Goal: Task Accomplishment & Management: Use online tool/utility

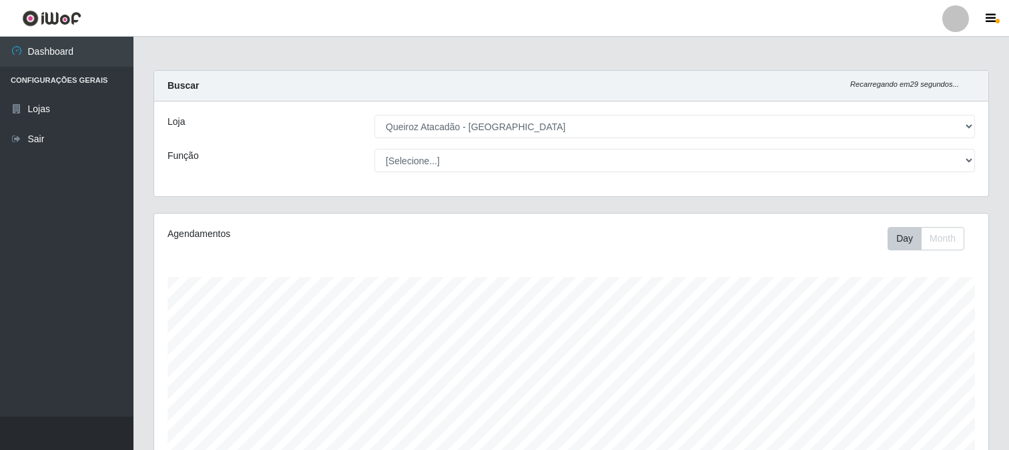
select select "464"
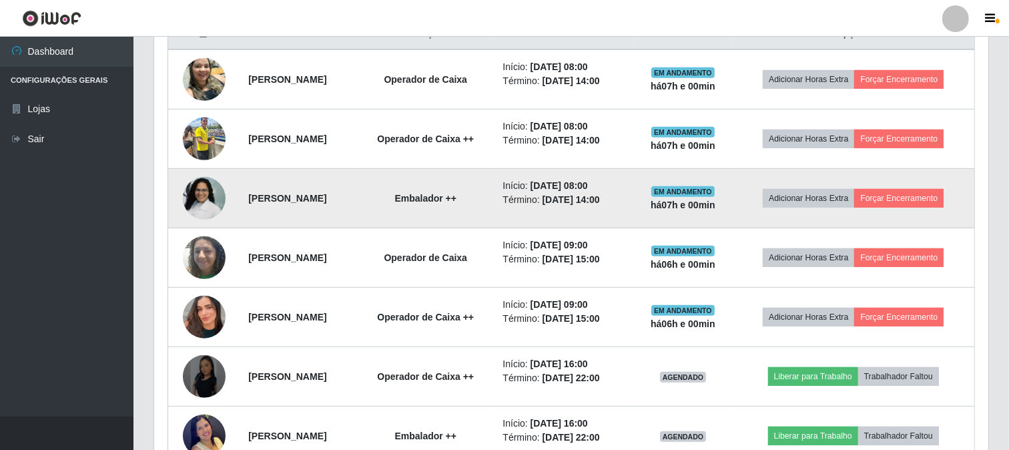
scroll to position [531, 0]
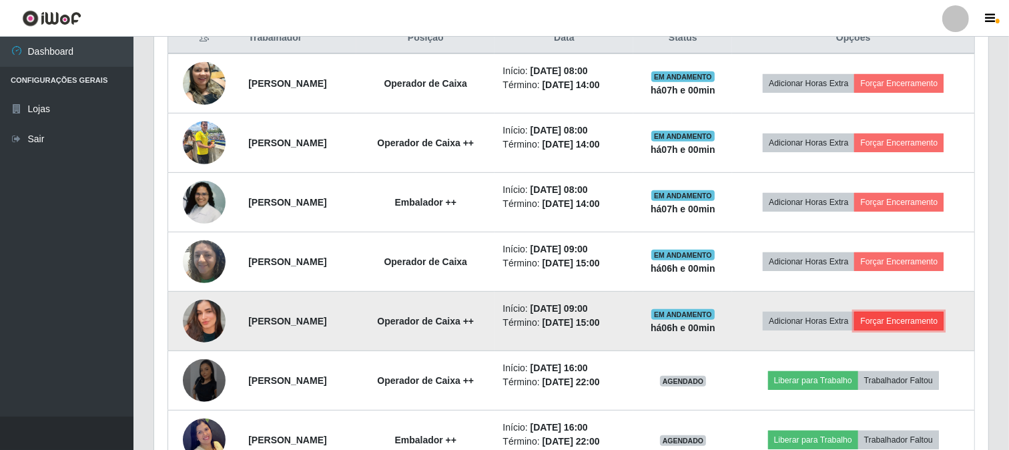
click at [929, 321] on button "Forçar Encerramento" at bounding box center [898, 321] width 89 height 19
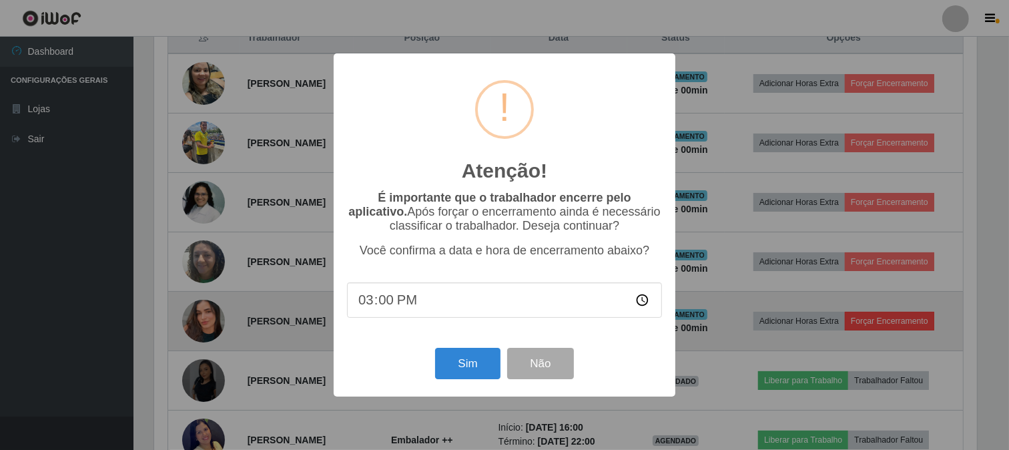
scroll to position [276, 825]
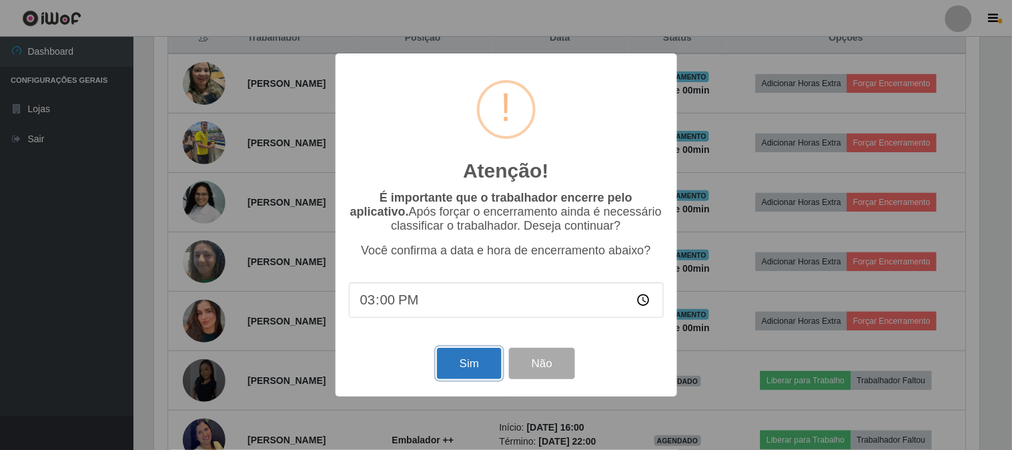
click at [480, 366] on button "Sim" at bounding box center [469, 363] width 65 height 31
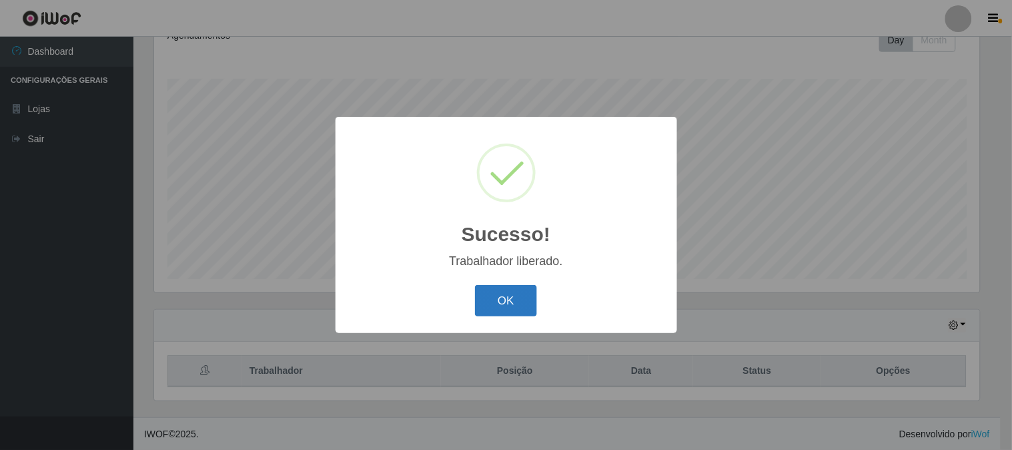
click at [487, 292] on button "OK" at bounding box center [506, 300] width 62 height 31
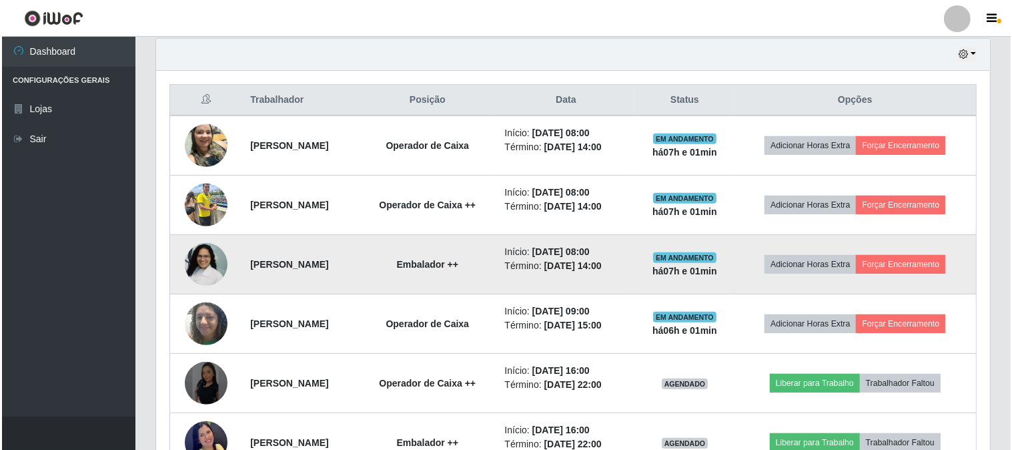
scroll to position [495, 0]
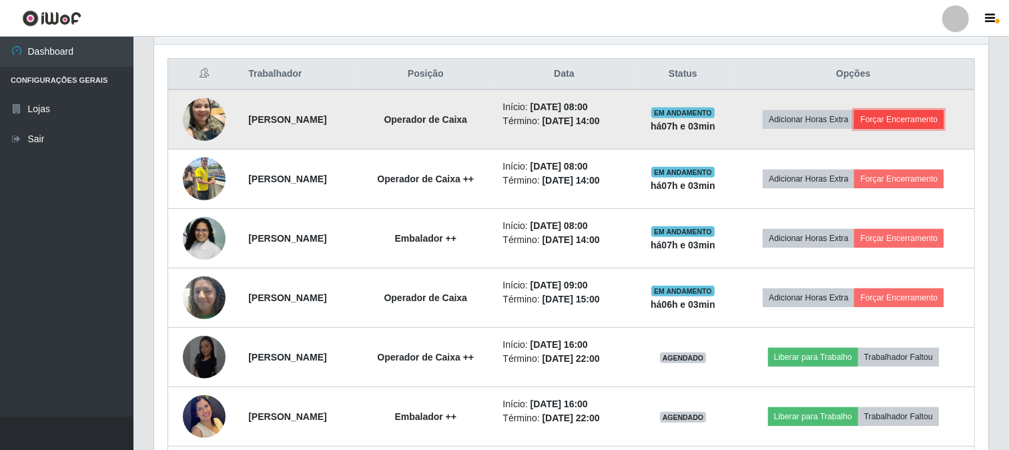
click at [903, 116] on button "Forçar Encerramento" at bounding box center [898, 119] width 89 height 19
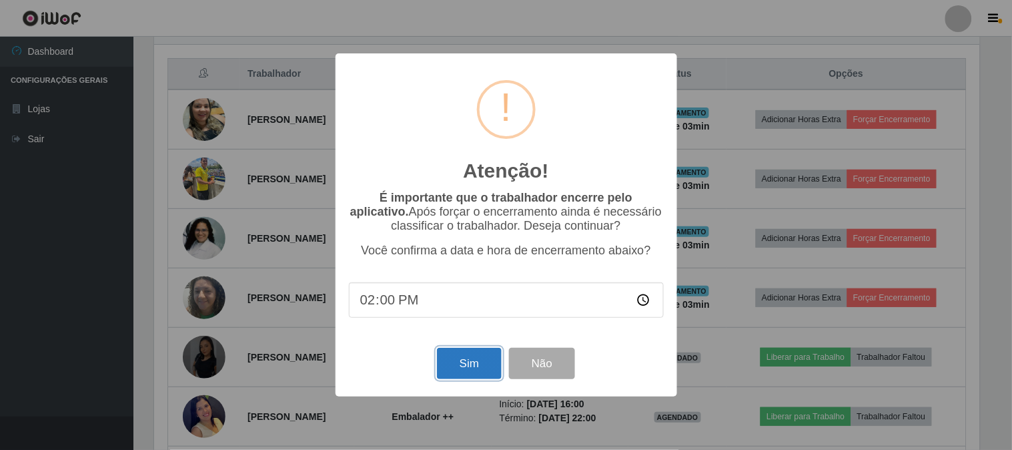
click at [478, 361] on button "Sim" at bounding box center [469, 363] width 65 height 31
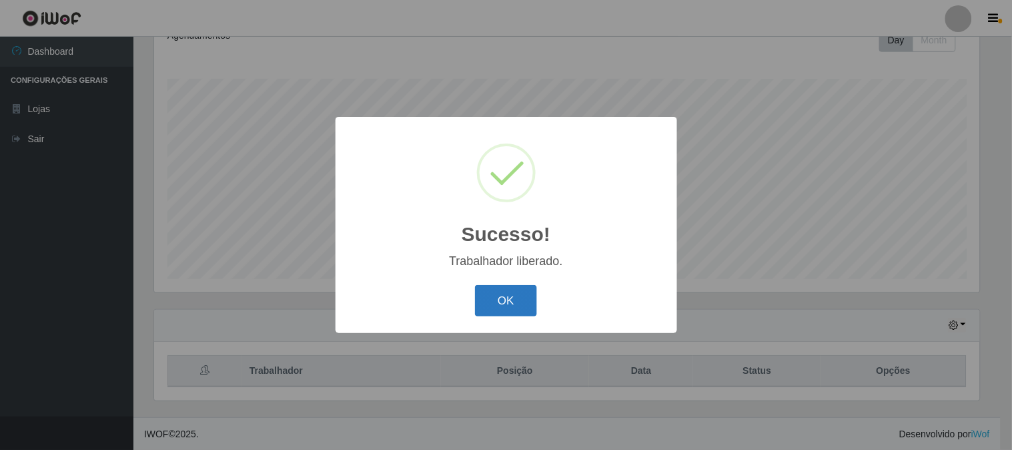
click at [514, 292] on button "OK" at bounding box center [506, 300] width 62 height 31
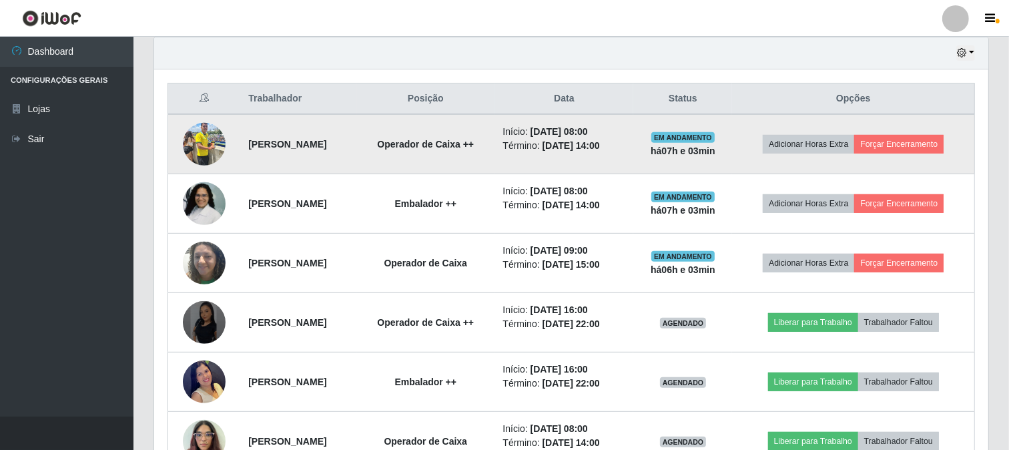
scroll to position [444, 0]
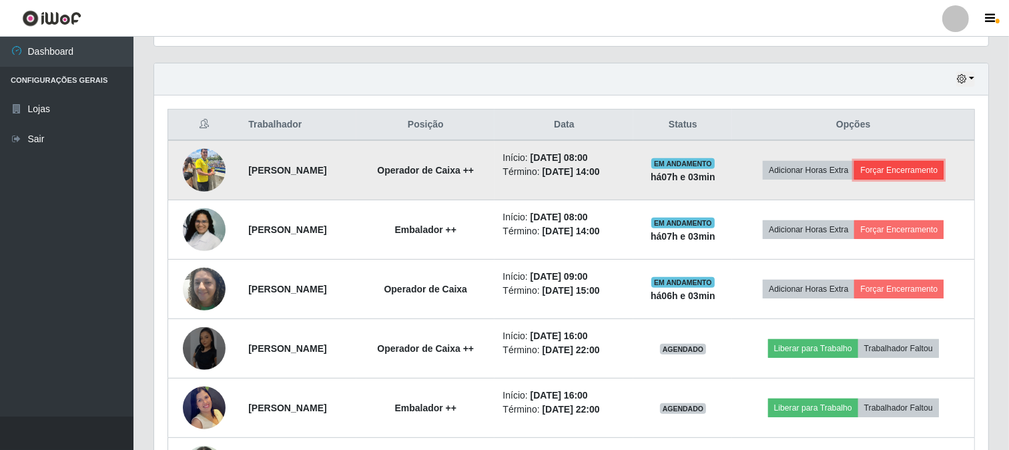
click at [892, 167] on button "Forçar Encerramento" at bounding box center [898, 170] width 89 height 19
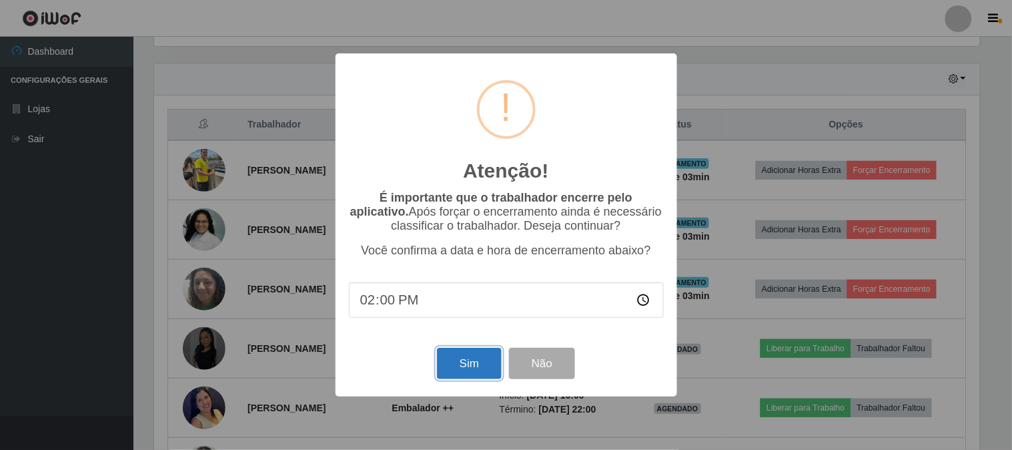
click at [470, 372] on button "Sim" at bounding box center [469, 363] width 65 height 31
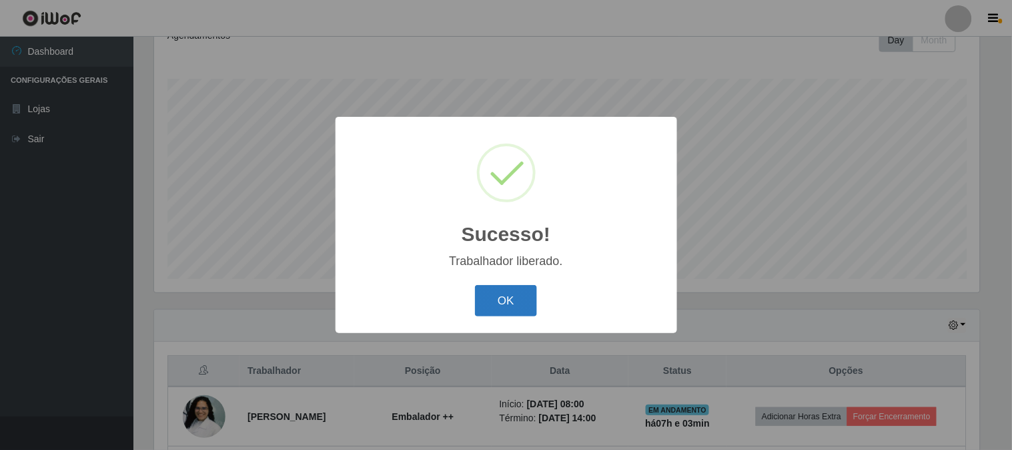
click at [528, 299] on button "OK" at bounding box center [506, 300] width 62 height 31
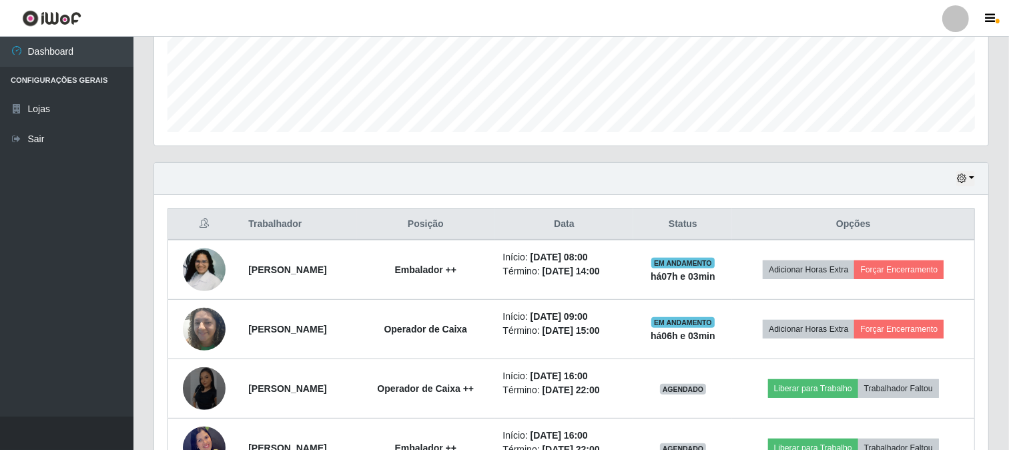
scroll to position [347, 0]
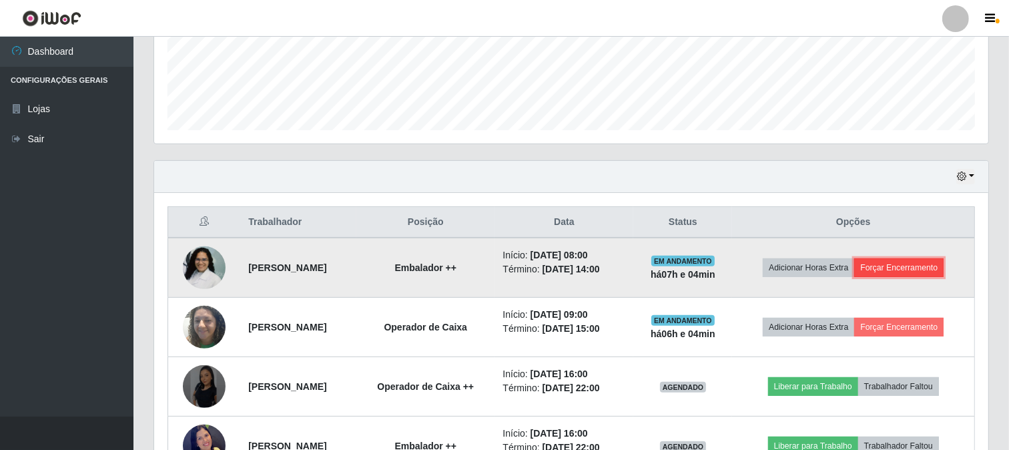
click at [913, 262] on button "Forçar Encerramento" at bounding box center [898, 267] width 89 height 19
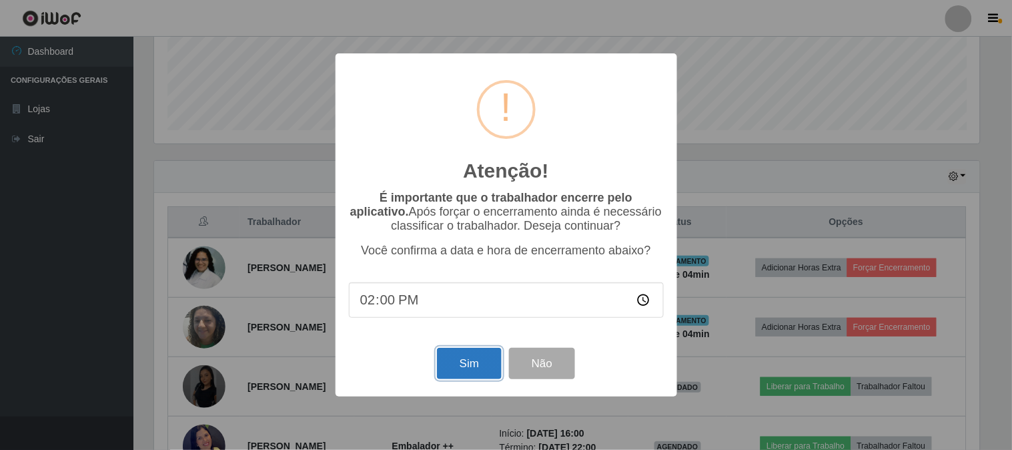
click at [488, 364] on button "Sim" at bounding box center [469, 363] width 65 height 31
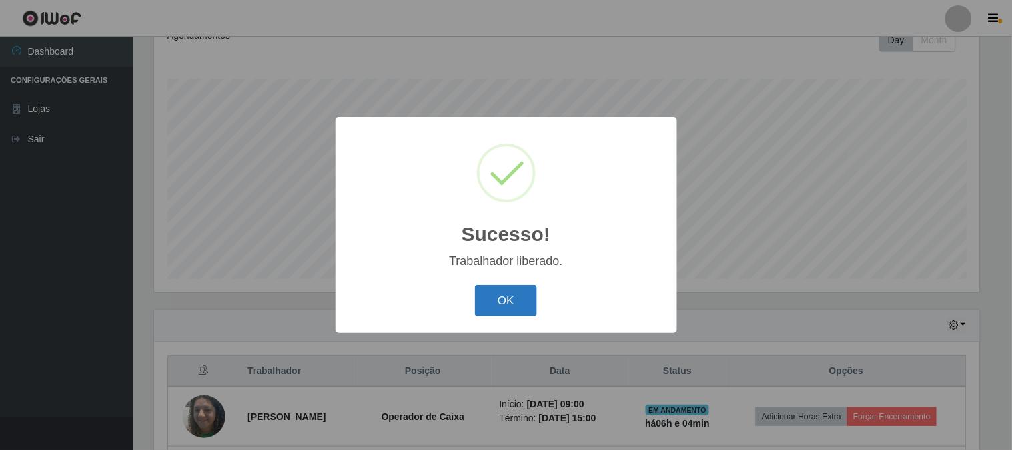
click at [523, 307] on button "OK" at bounding box center [506, 300] width 62 height 31
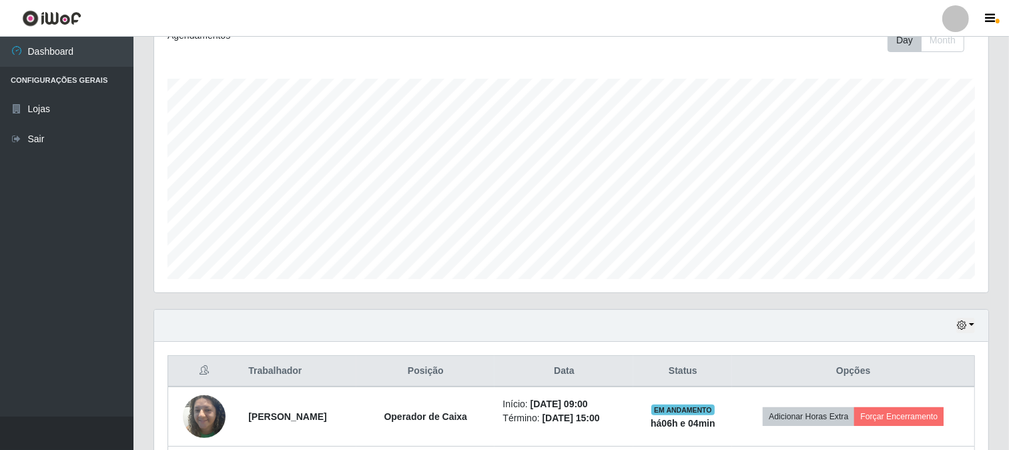
scroll to position [0, 0]
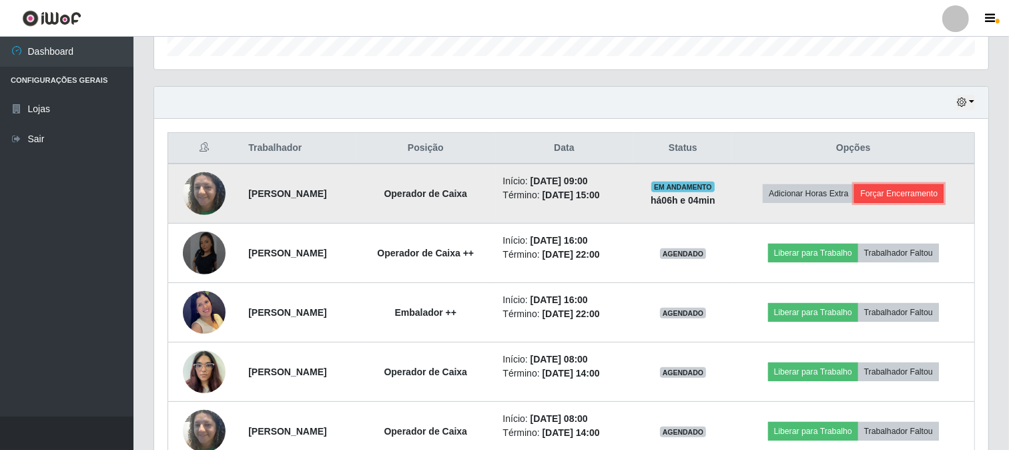
click at [910, 195] on button "Forçar Encerramento" at bounding box center [898, 193] width 89 height 19
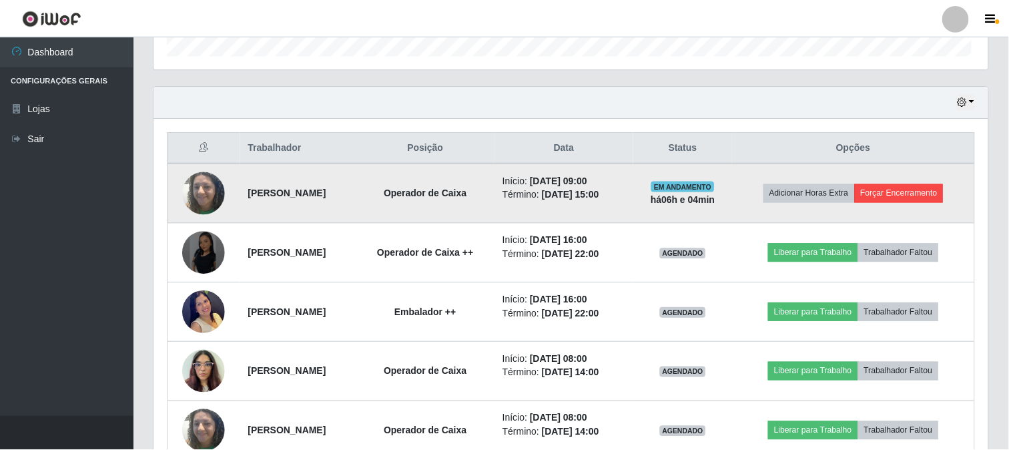
scroll to position [276, 825]
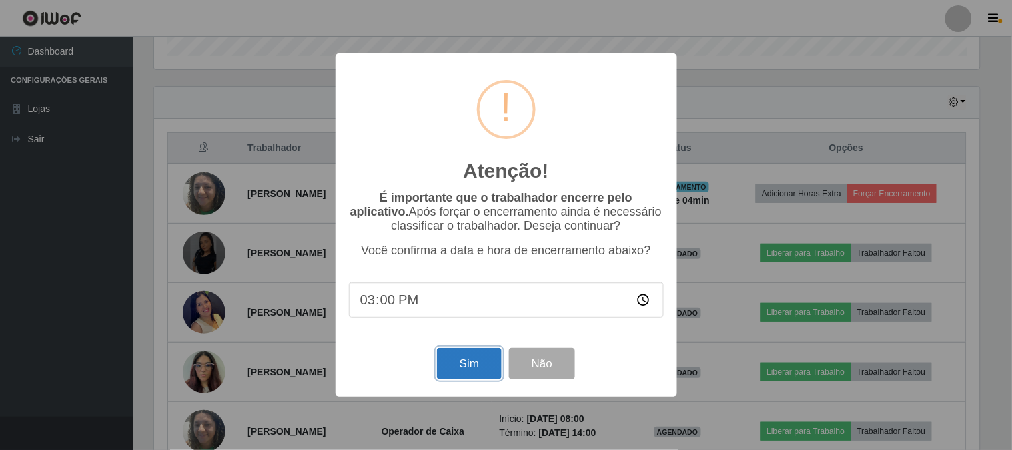
click at [474, 363] on button "Sim" at bounding box center [469, 363] width 65 height 31
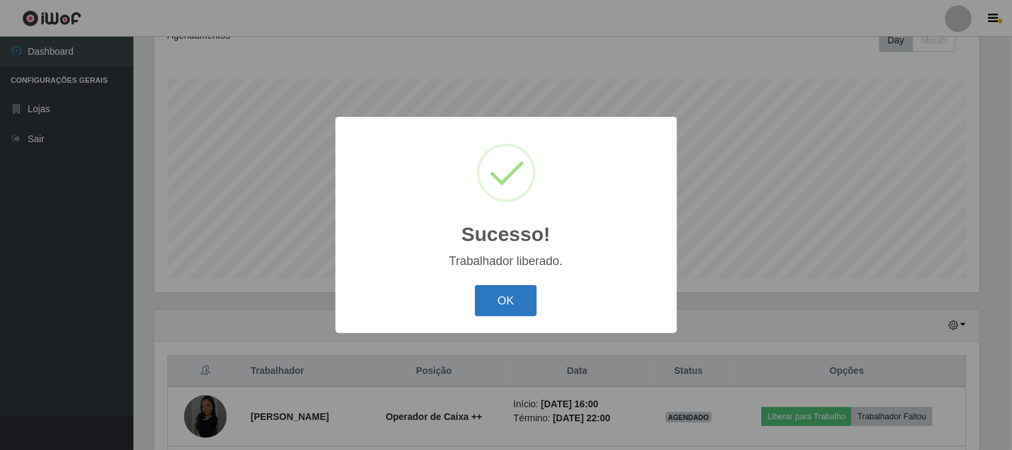
click at [488, 294] on button "OK" at bounding box center [506, 300] width 62 height 31
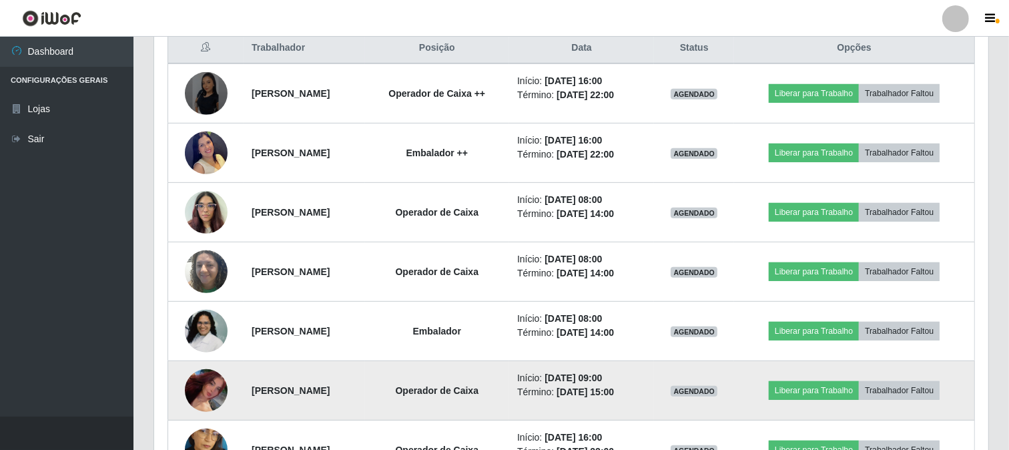
scroll to position [421, 0]
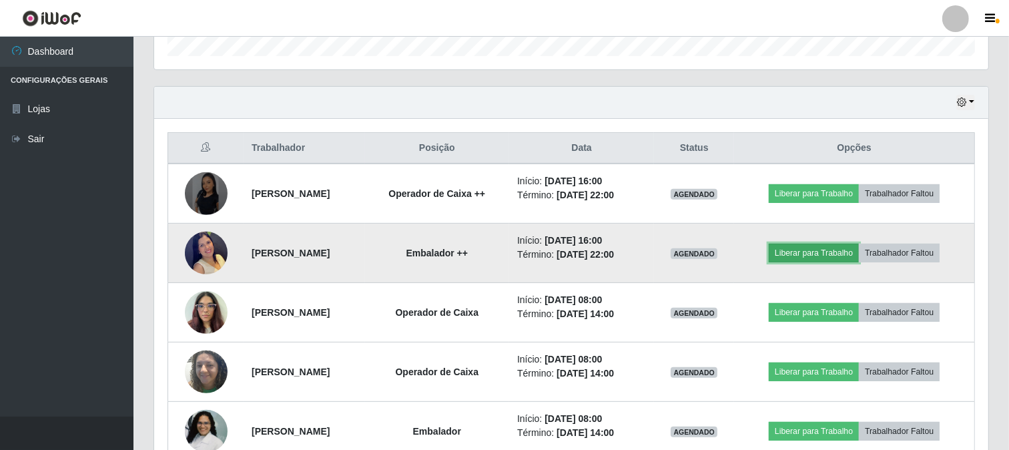
click at [841, 256] on button "Liberar para Trabalho" at bounding box center [814, 253] width 90 height 19
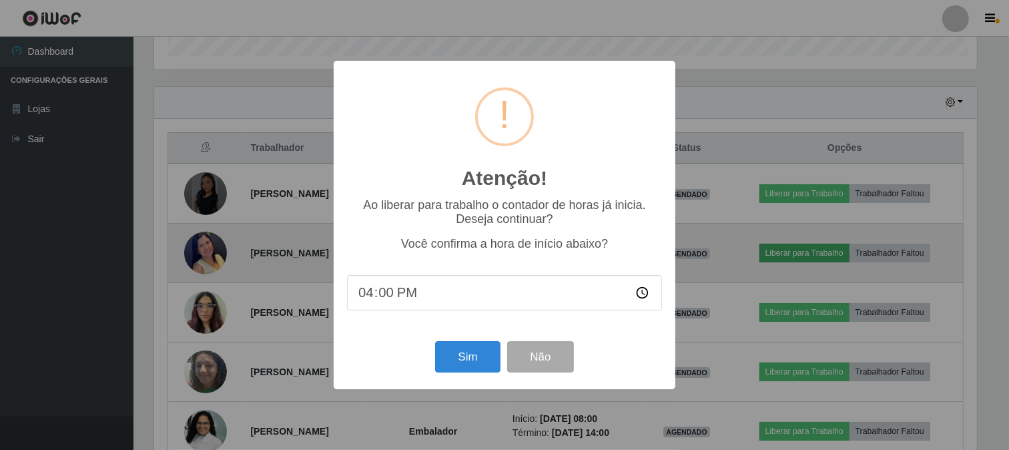
scroll to position [276, 825]
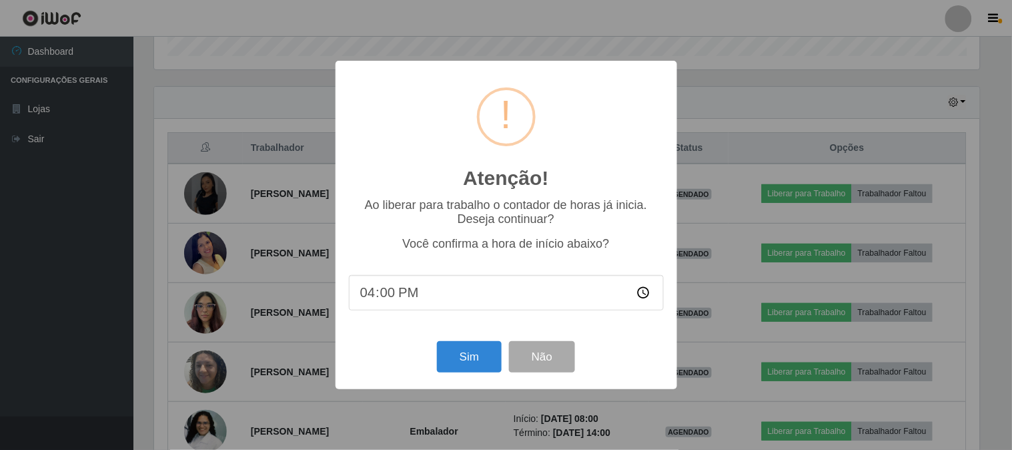
click at [785, 109] on div "Atenção! × Ao liberar para trabalho o contador de horas já inicia. Deseja conti…" at bounding box center [506, 225] width 1012 height 450
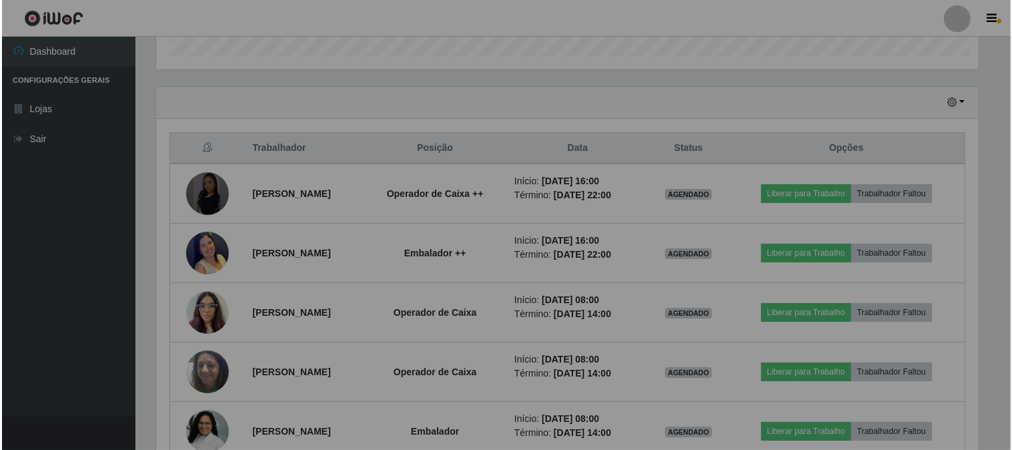
scroll to position [276, 834]
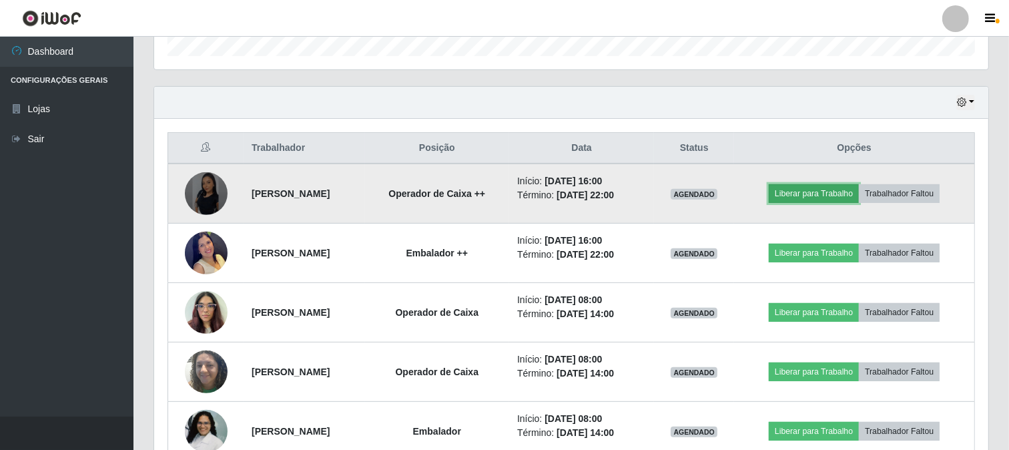
click at [825, 191] on button "Liberar para Trabalho" at bounding box center [814, 193] width 90 height 19
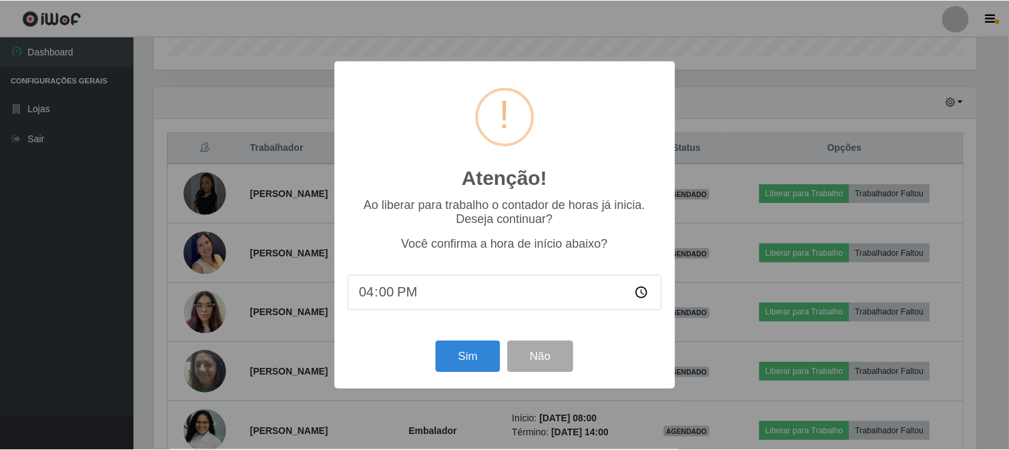
scroll to position [276, 825]
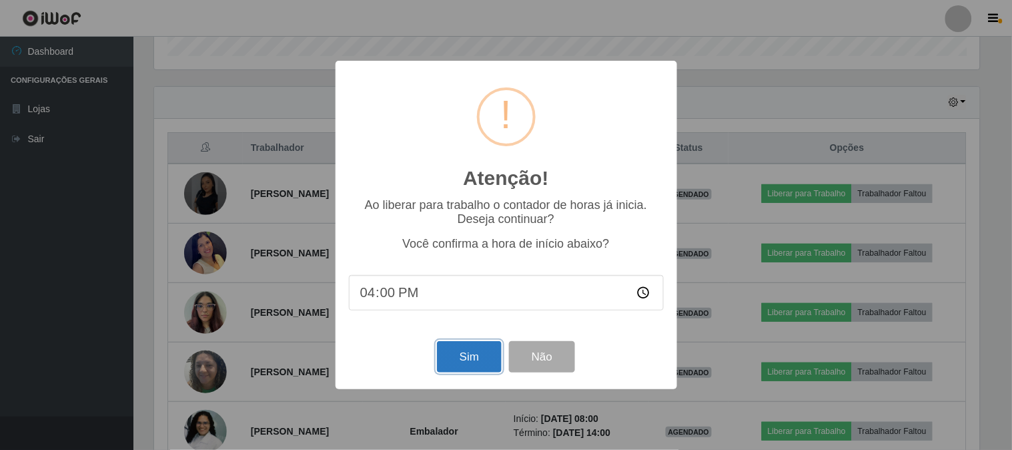
click at [474, 358] on button "Sim" at bounding box center [469, 356] width 65 height 31
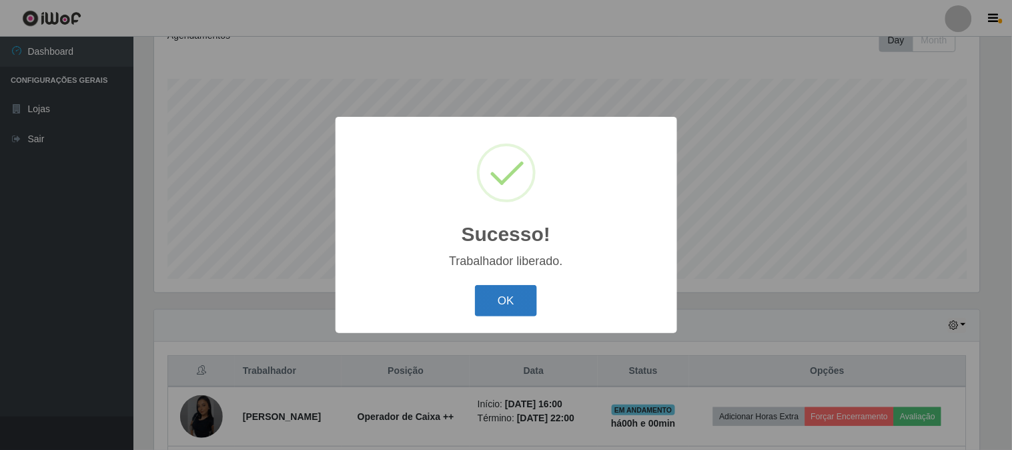
click at [519, 305] on button "OK" at bounding box center [506, 300] width 62 height 31
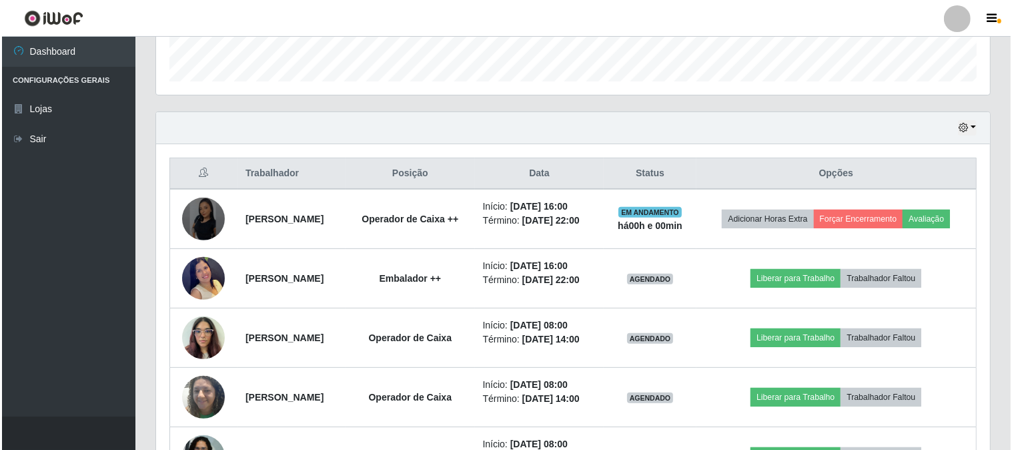
scroll to position [421, 0]
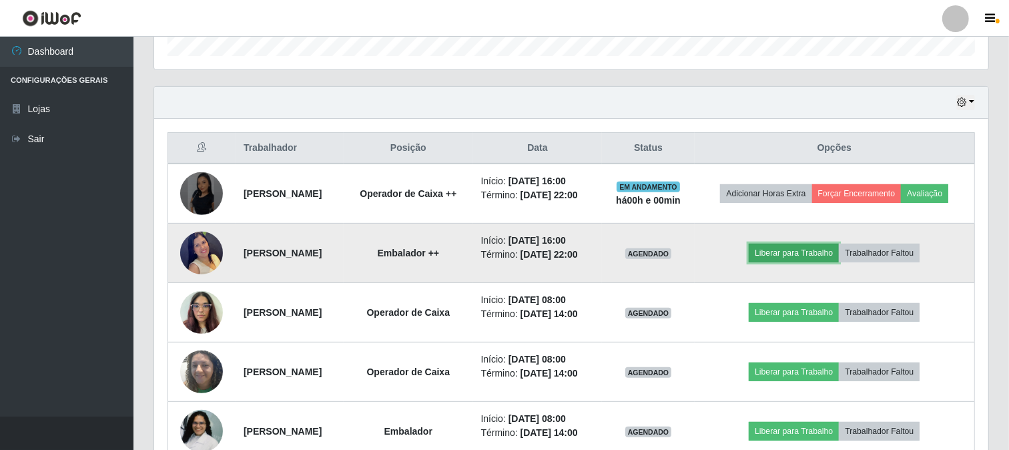
click at [830, 262] on button "Liberar para Trabalho" at bounding box center [794, 253] width 90 height 19
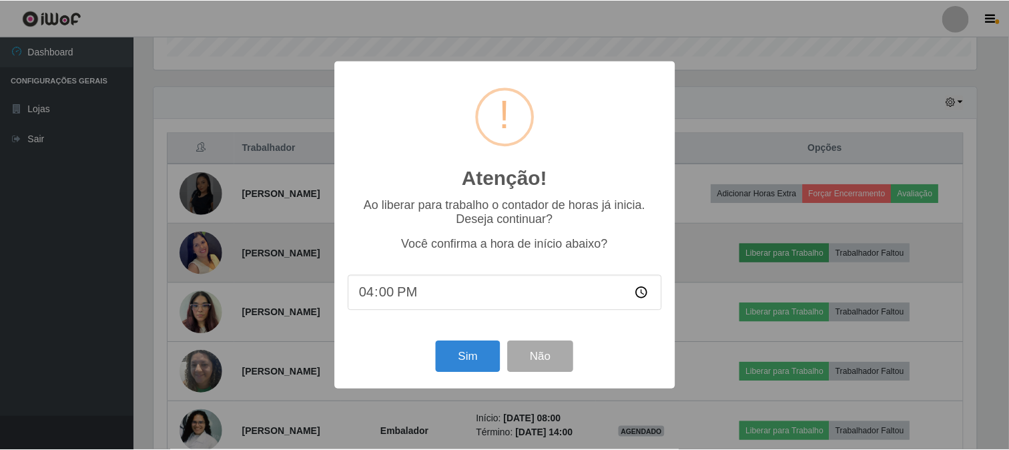
scroll to position [276, 825]
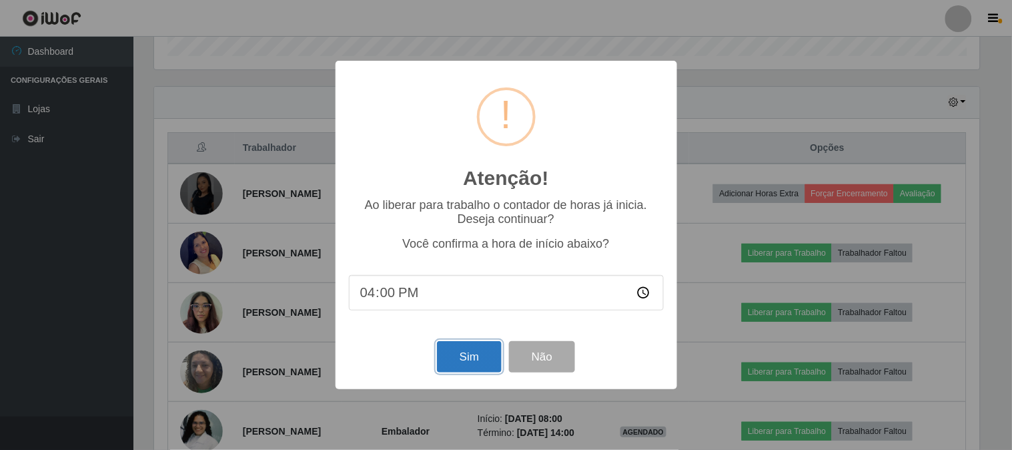
click at [470, 363] on button "Sim" at bounding box center [469, 356] width 65 height 31
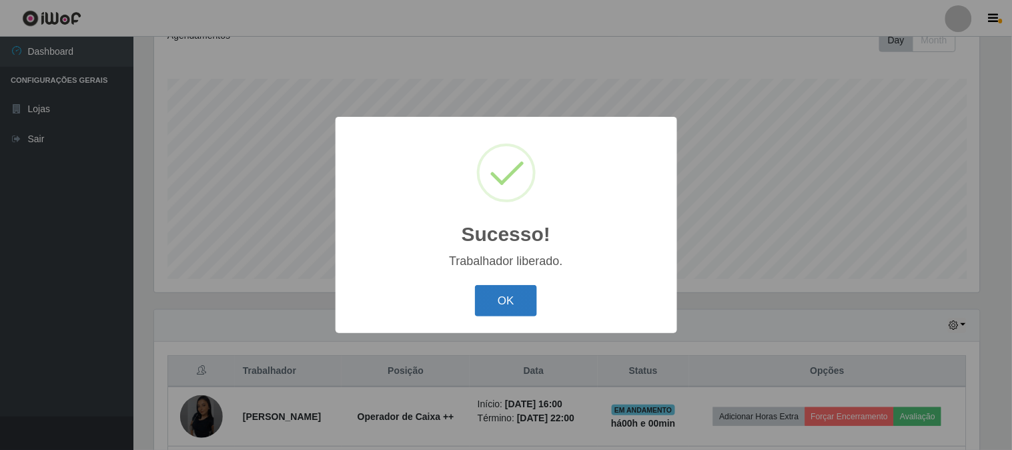
click at [507, 302] on button "OK" at bounding box center [506, 300] width 62 height 31
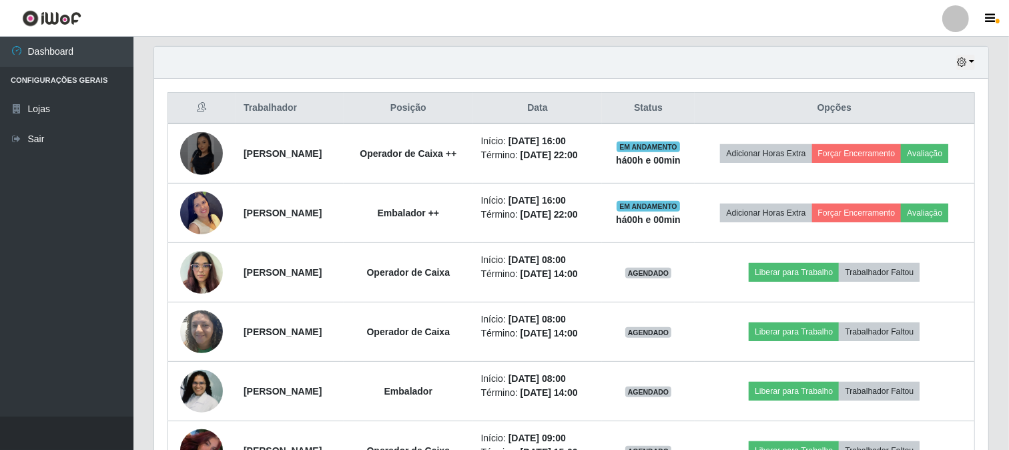
scroll to position [495, 0]
